Goal: Task Accomplishment & Management: Use online tool/utility

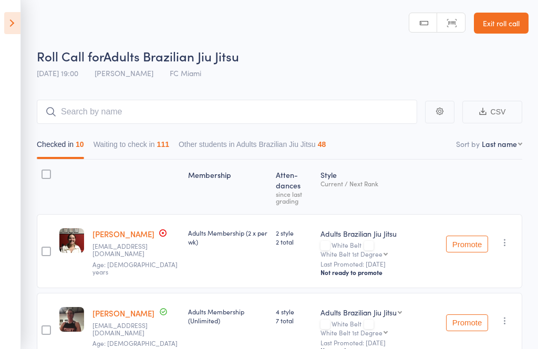
click at [497, 21] on link "Exit roll call" at bounding box center [501, 23] width 55 height 21
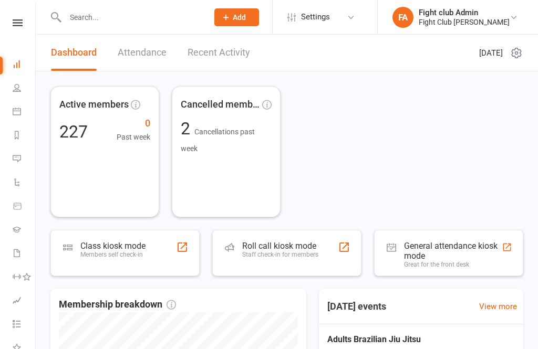
click at [283, 253] on div "Staff check-in for members" at bounding box center [280, 254] width 76 height 7
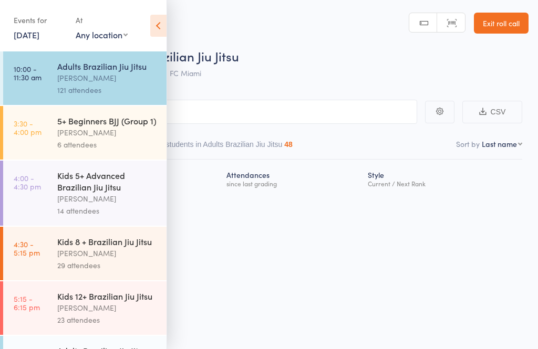
click at [162, 23] on icon at bounding box center [158, 26] width 16 height 22
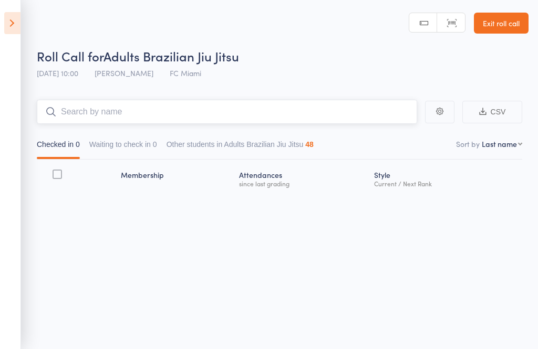
click at [185, 106] on input "search" at bounding box center [227, 112] width 380 height 24
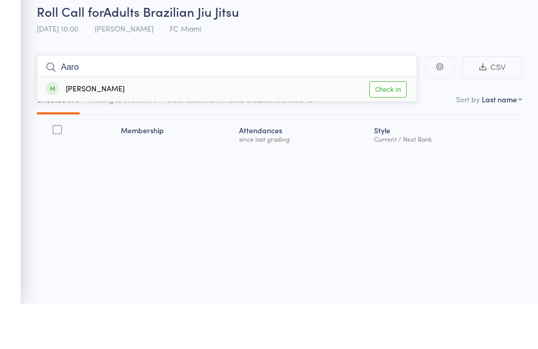
type input "Aaro"
click at [382, 126] on link "Check in" at bounding box center [387, 134] width 37 height 16
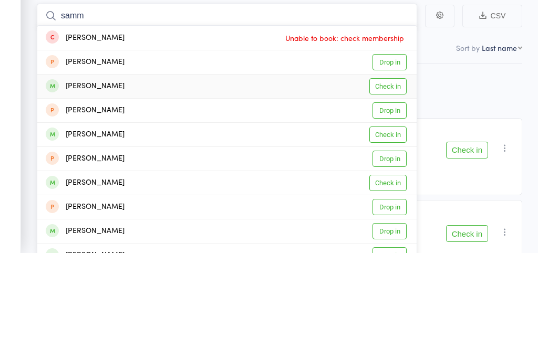
type input "samm"
click at [396, 174] on link "Check in" at bounding box center [387, 182] width 37 height 16
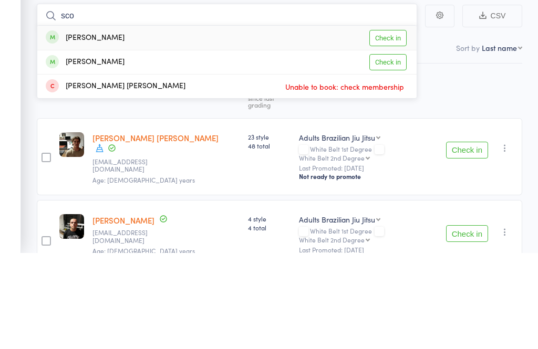
type input "sco"
click at [390, 126] on link "Check in" at bounding box center [387, 134] width 37 height 16
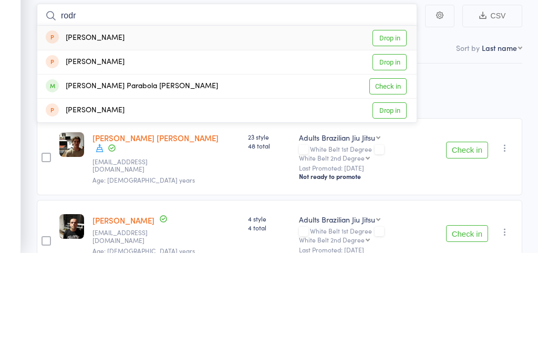
type input "rodr"
click at [396, 174] on link "Check in" at bounding box center [387, 182] width 37 height 16
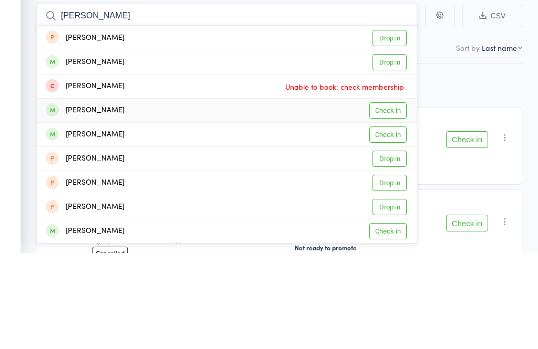
type input "[PERSON_NAME]"
click at [393, 198] on link "Check in" at bounding box center [387, 206] width 37 height 16
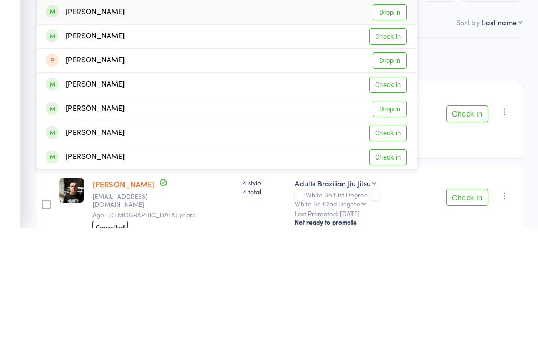
type input "[PERSON_NAME]"
click at [385, 247] on link "Check in" at bounding box center [387, 255] width 37 height 16
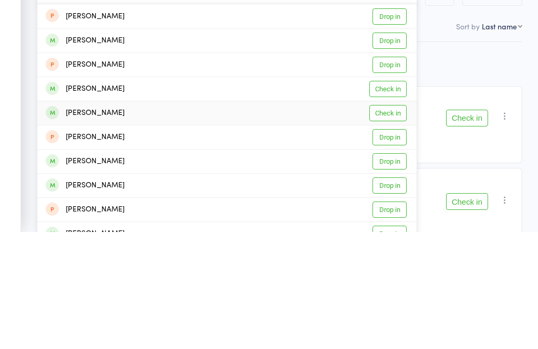
type input "[PERSON_NAME]"
click at [395, 223] on link "Check in" at bounding box center [387, 231] width 37 height 16
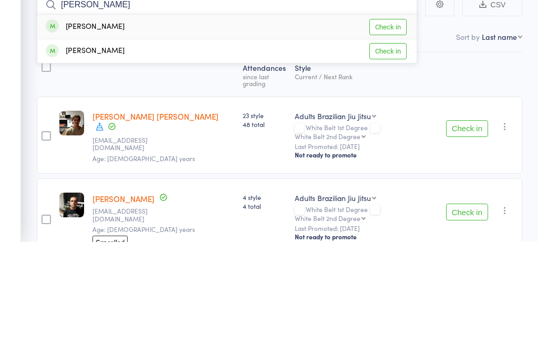
type input "[PERSON_NAME]"
click at [387, 126] on link "Check in" at bounding box center [387, 134] width 37 height 16
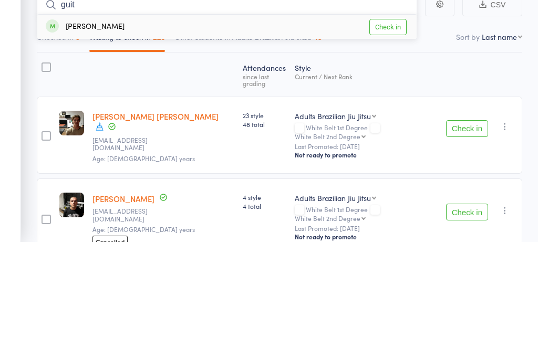
type input "guit"
click at [394, 126] on link "Check in" at bounding box center [387, 134] width 37 height 16
type input "dent"
click at [395, 126] on link "Check in" at bounding box center [387, 134] width 37 height 16
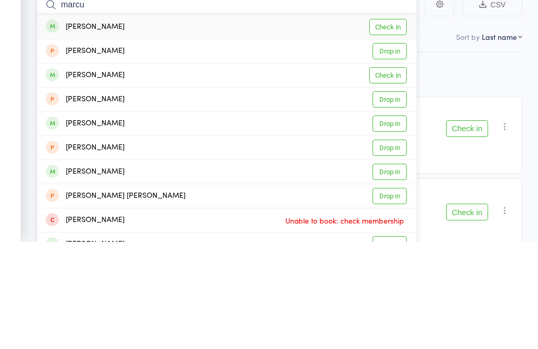
type input "marcu"
click at [391, 126] on link "Check in" at bounding box center [387, 134] width 37 height 16
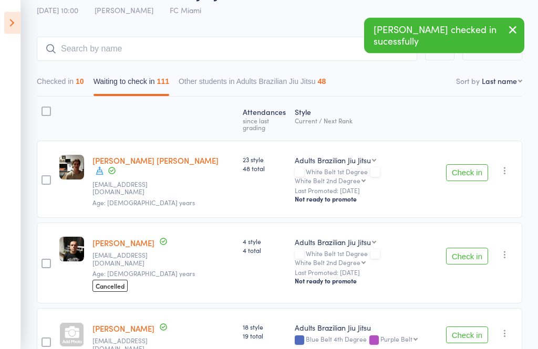
scroll to position [60, 0]
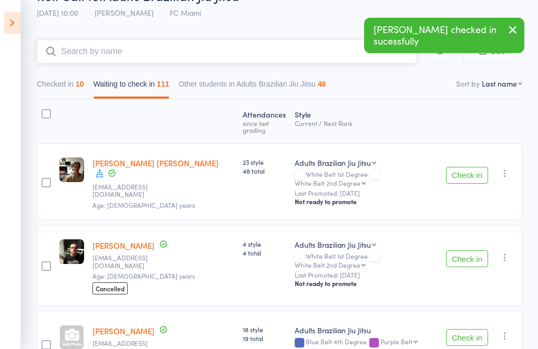
click at [169, 51] on input "search" at bounding box center [227, 52] width 380 height 24
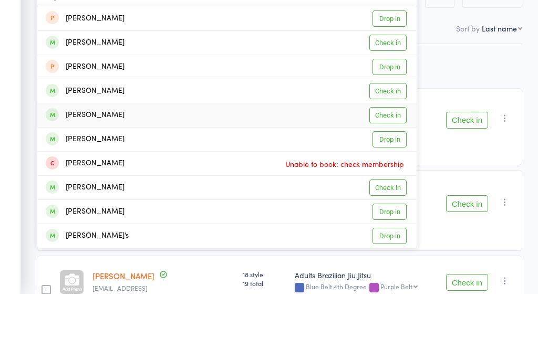
type input "Ben"
click at [391, 163] on link "Check in" at bounding box center [387, 171] width 37 height 16
